Goal: Check status: Check status

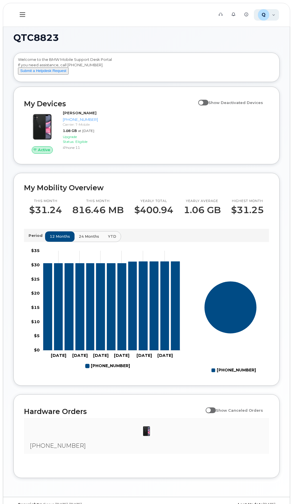
click at [273, 15] on div "Q QTC8823 Employee" at bounding box center [266, 14] width 25 height 11
click at [274, 16] on div "Q QTC8823 Employee" at bounding box center [266, 14] width 25 height 11
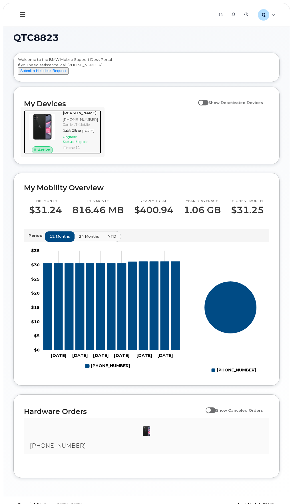
click at [47, 123] on img at bounding box center [42, 126] width 27 height 27
